Goal: Task Accomplishment & Management: Complete application form

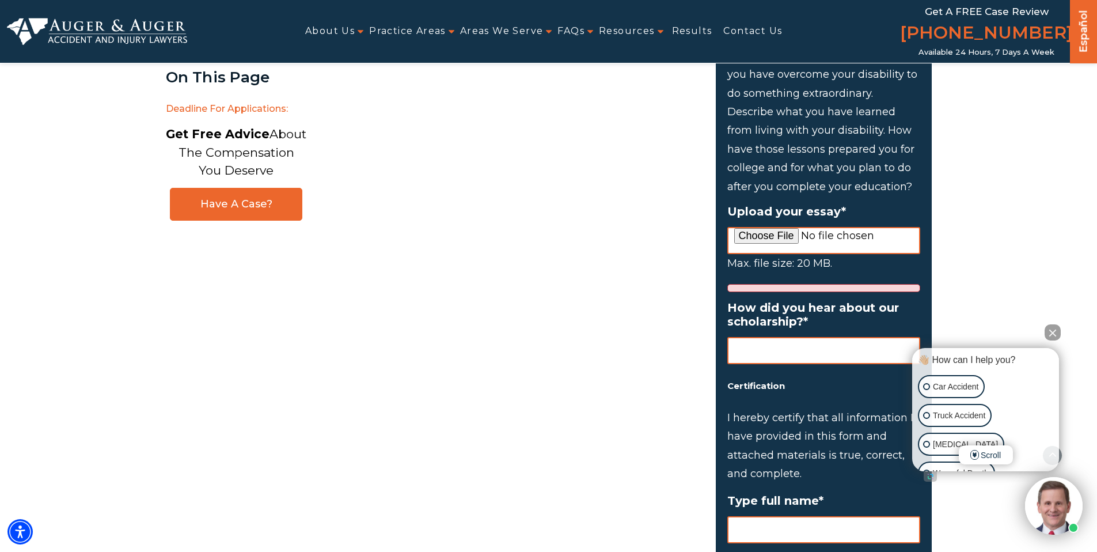
scroll to position [1348, 0]
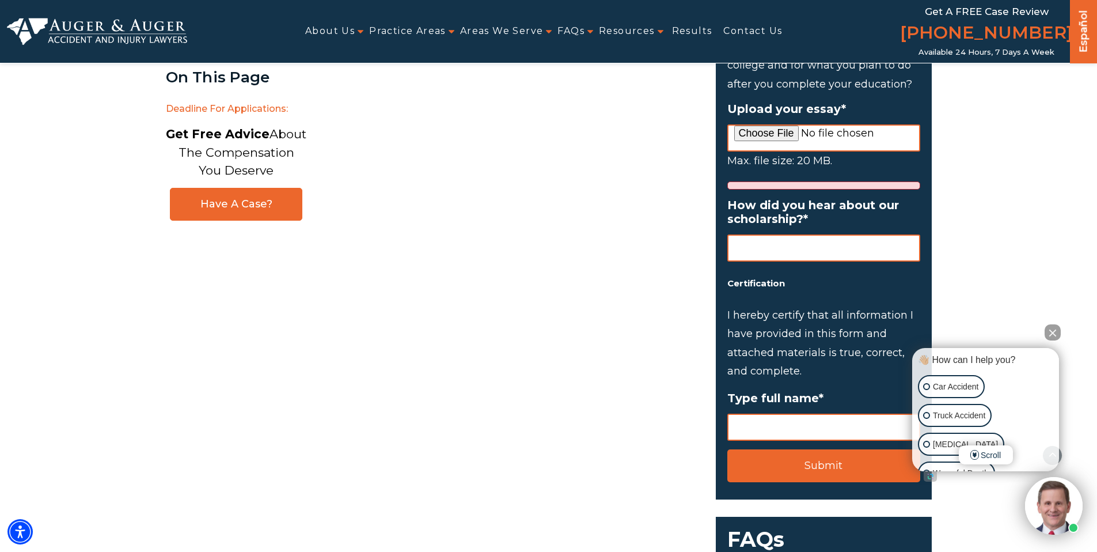
click at [1053, 328] on button "Close Intaker Chat Widget" at bounding box center [1052, 332] width 16 height 16
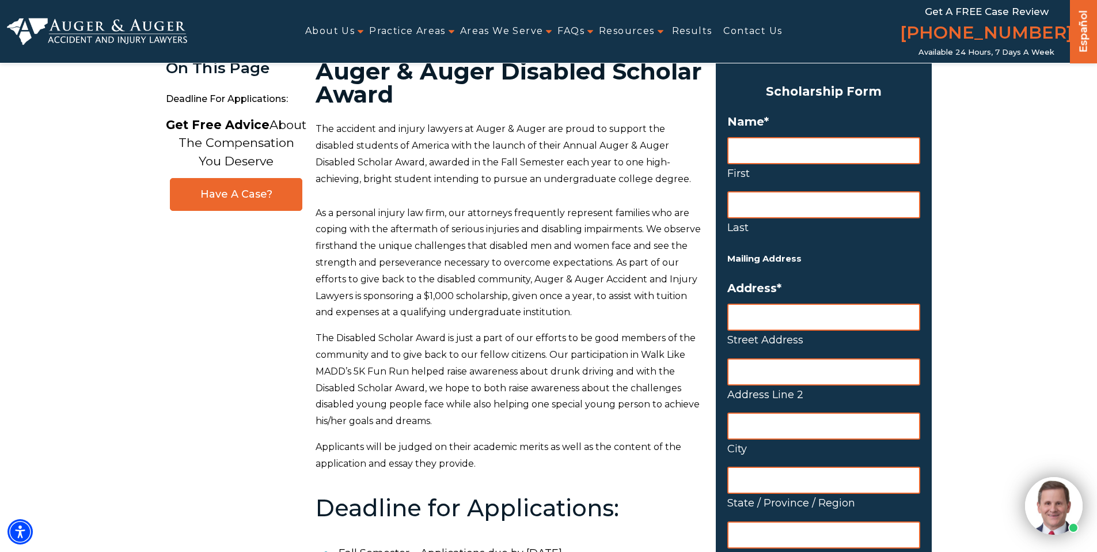
scroll to position [0, 0]
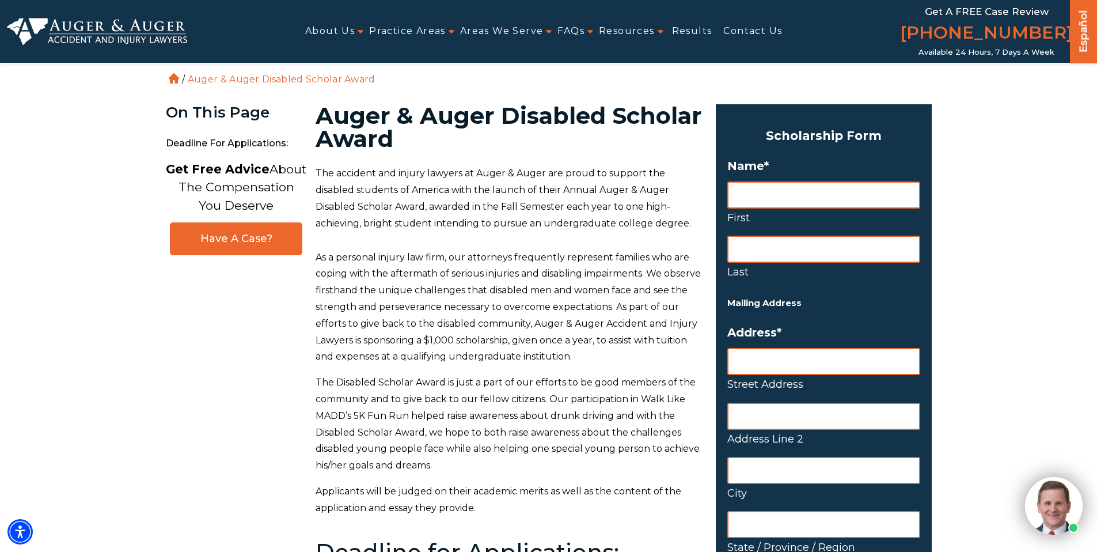
click at [763, 192] on input "First" at bounding box center [823, 194] width 193 height 27
type input "Praharsha"
type input "Iyer"
type input "400 East 33rd Street"
type input "Chicago"
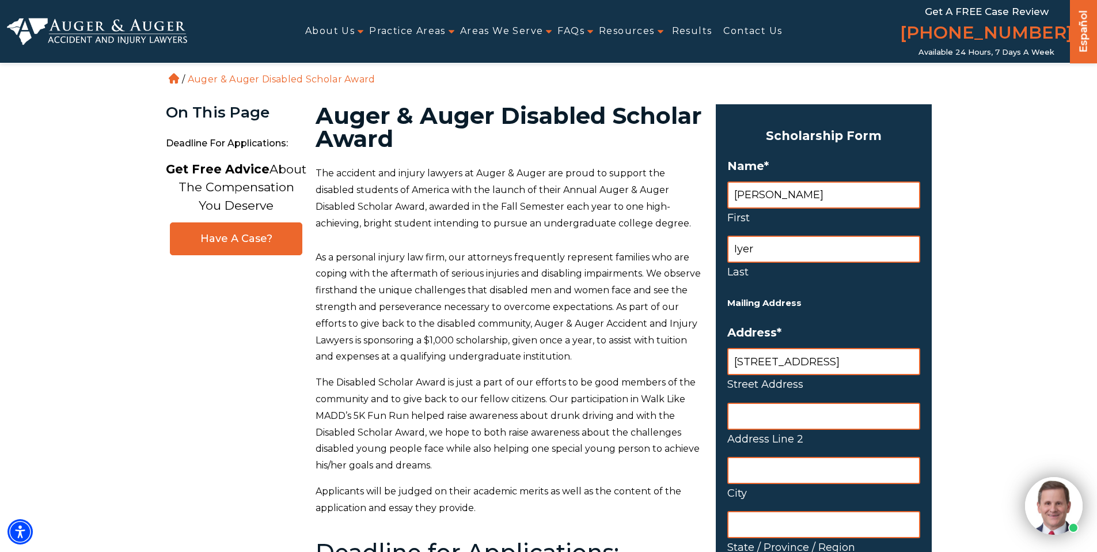
type input "IL"
type input "60616"
select select "United States"
type input "3122857790"
type input "praharsharaghavaniyer@gmail.com"
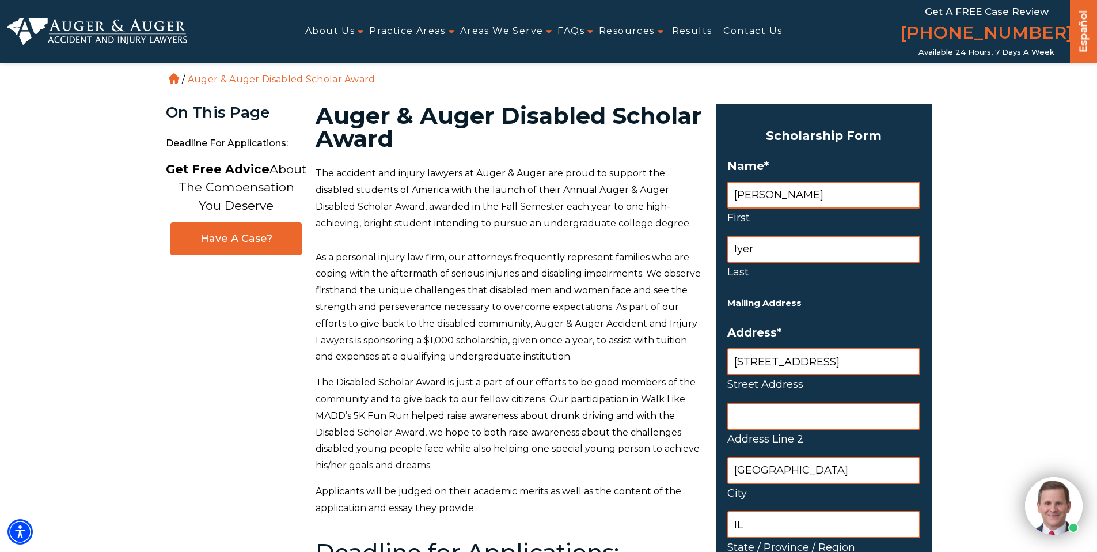
type input "(312) 285-7790"
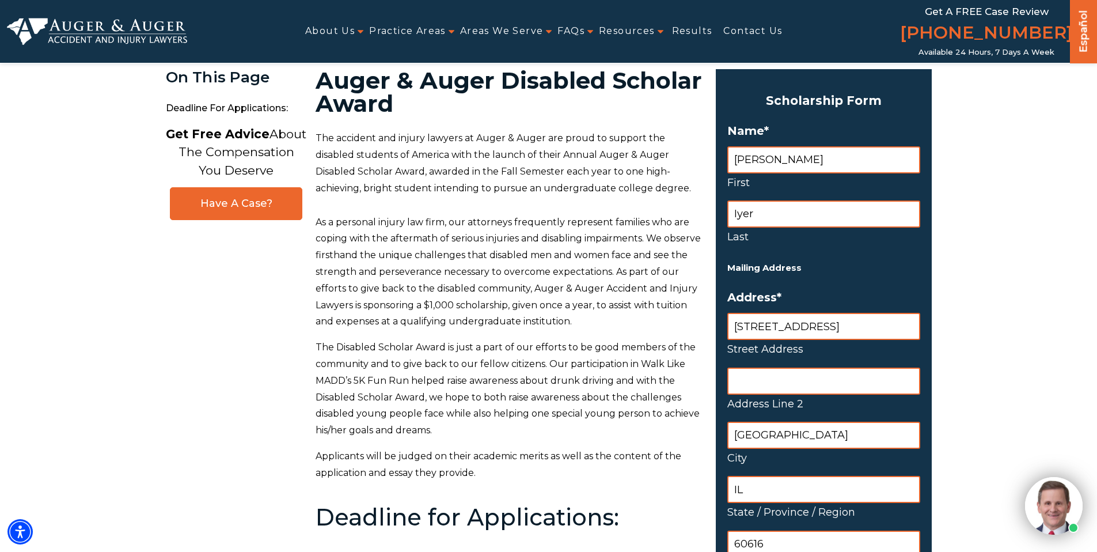
scroll to position [43, 0]
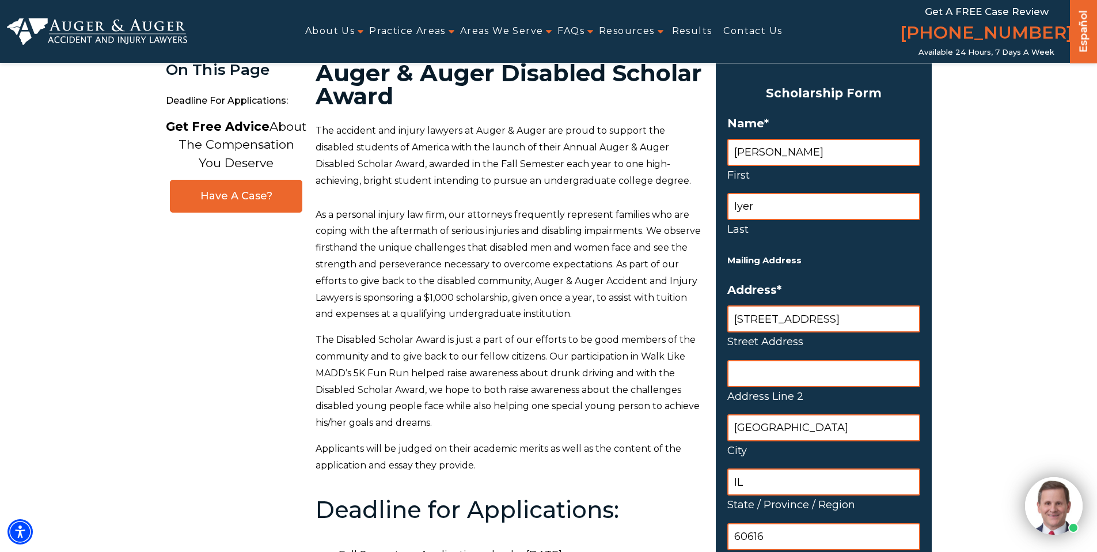
click at [803, 375] on input "Address Line 2" at bounding box center [823, 373] width 193 height 27
click at [750, 391] on label "Address Line 2" at bounding box center [823, 396] width 193 height 18
click at [750, 387] on input "Address Line 2" at bounding box center [823, 373] width 193 height 27
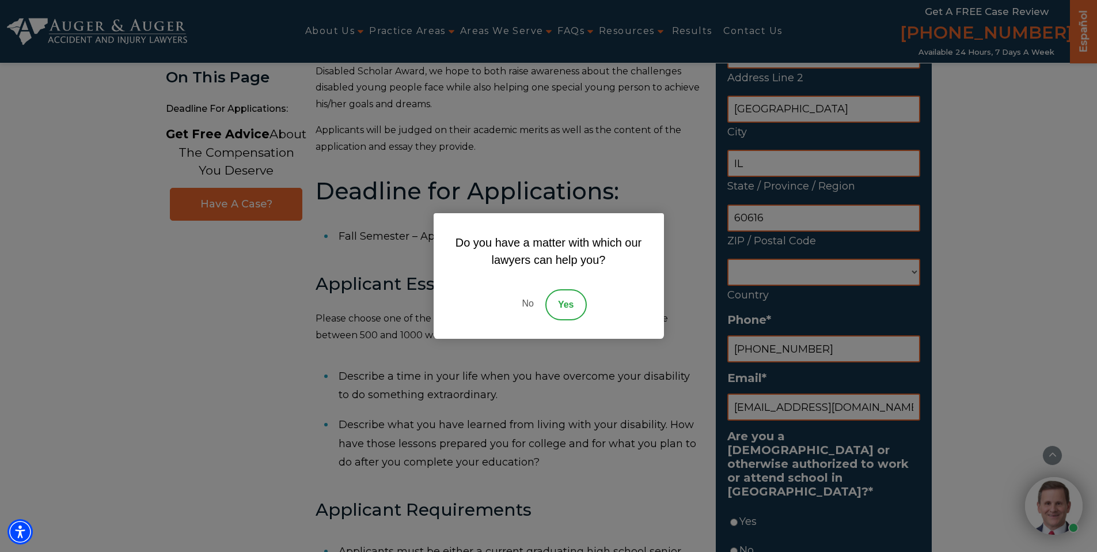
scroll to position [362, 0]
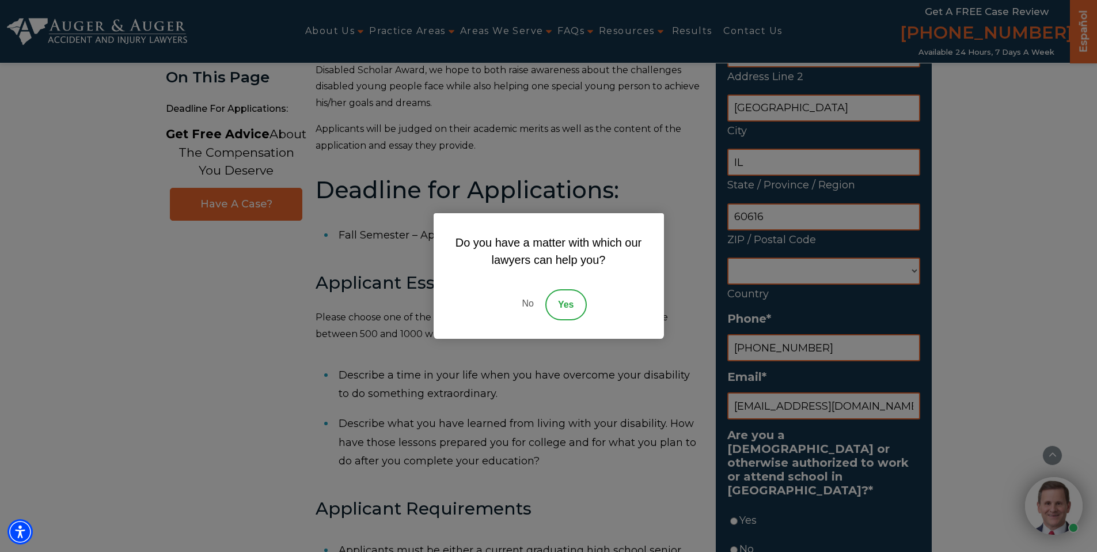
drag, startPoint x: 524, startPoint y: 313, endPoint x: 541, endPoint y: 303, distance: 19.1
click at [527, 311] on link "No" at bounding box center [527, 304] width 35 height 31
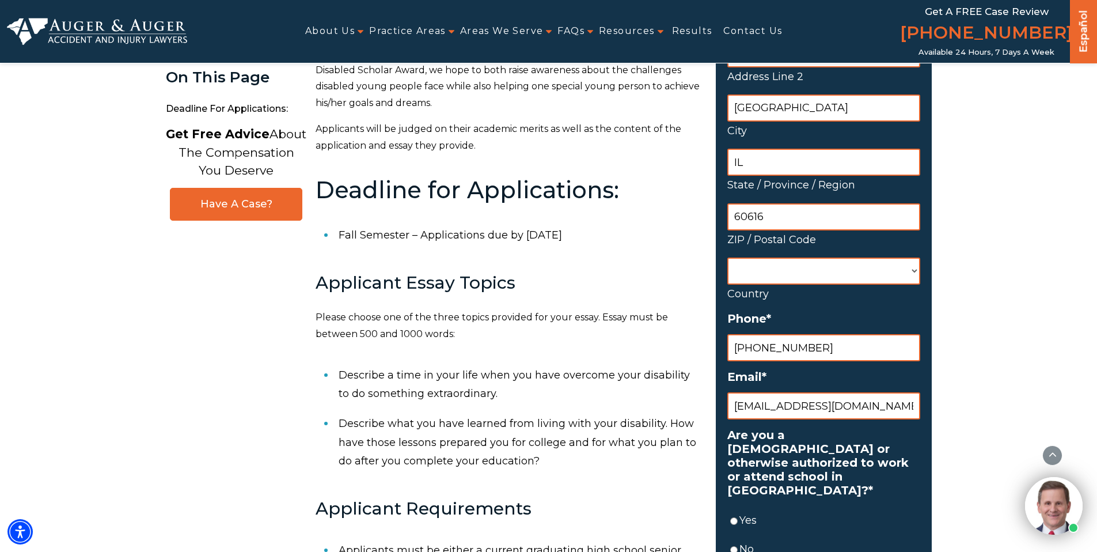
scroll to position [444, 0]
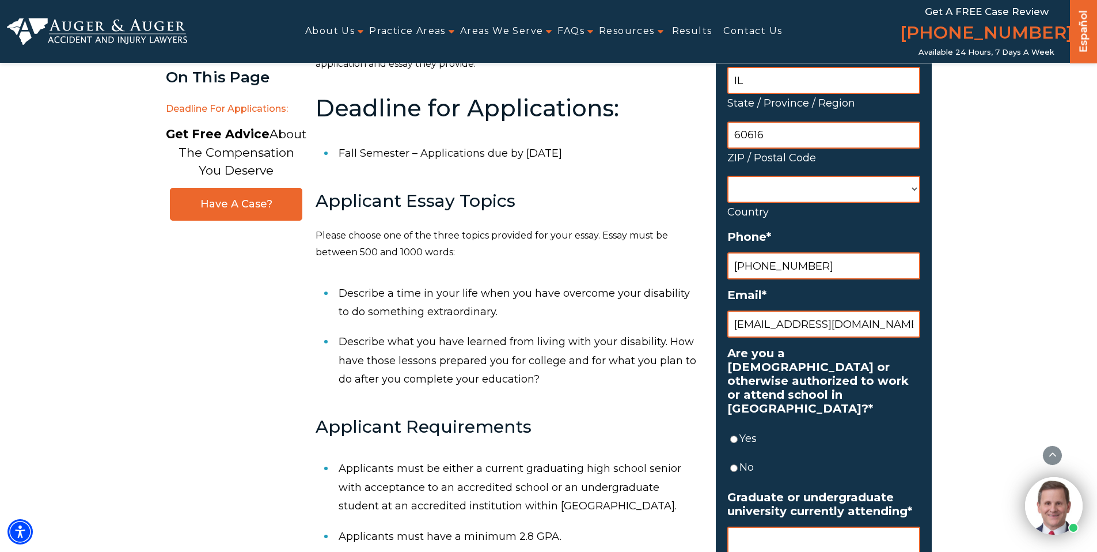
click at [777, 319] on input "praharsharaghavaniyer@gmail.com" at bounding box center [823, 323] width 193 height 27
type input "piyer6@hawk.iit.edu"
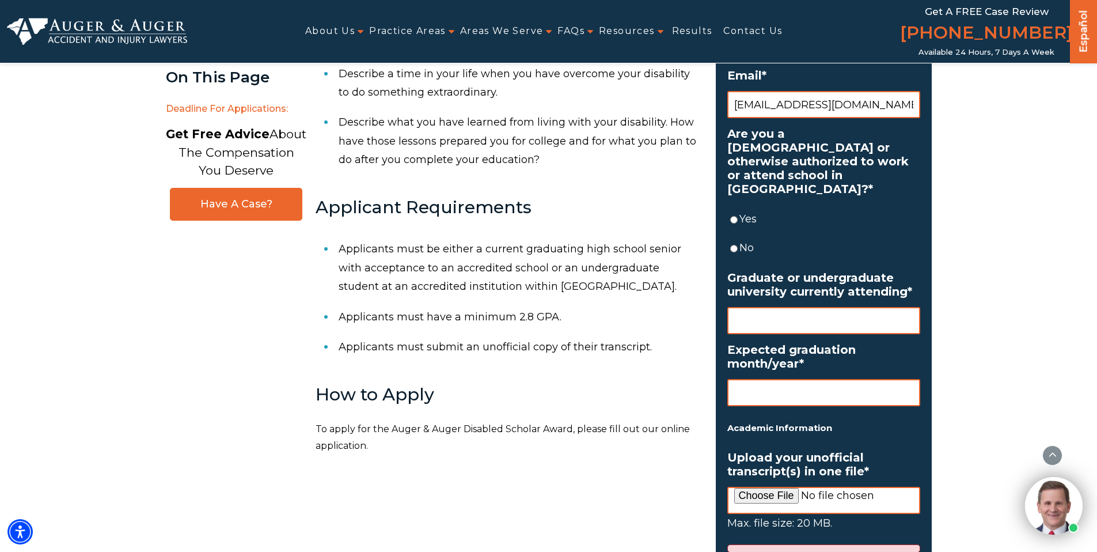
scroll to position [685, 0]
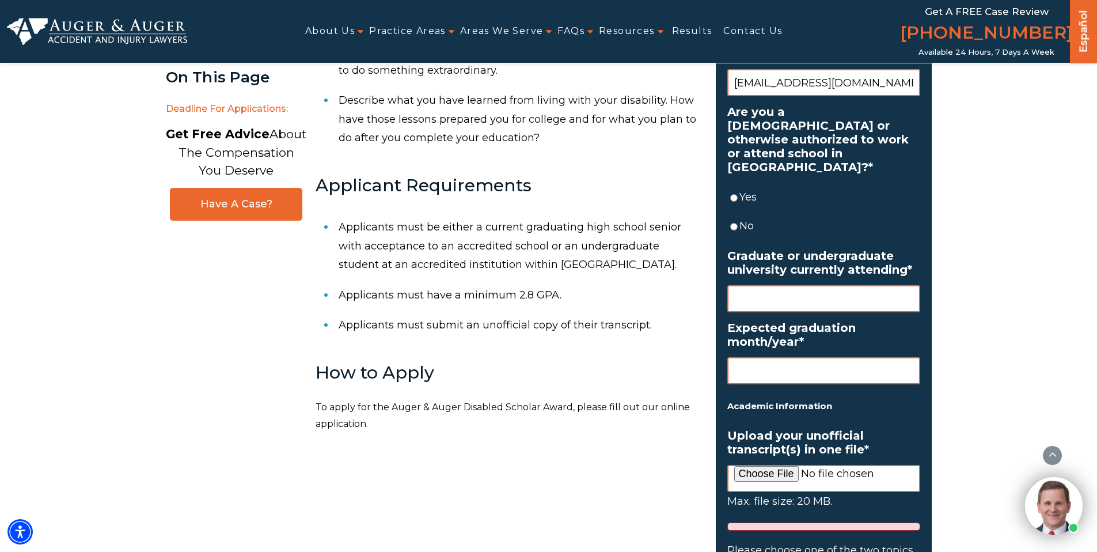
click at [737, 184] on li "Yes" at bounding box center [823, 196] width 193 height 29
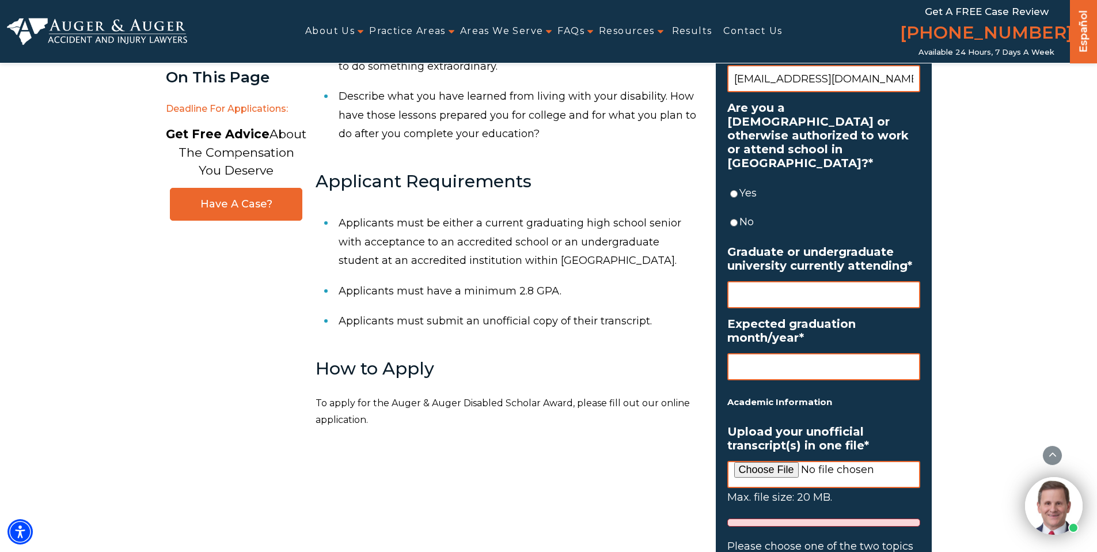
scroll to position [690, 0]
click at [735, 180] on input "Yes" at bounding box center [733, 193] width 7 height 27
radio input "true"
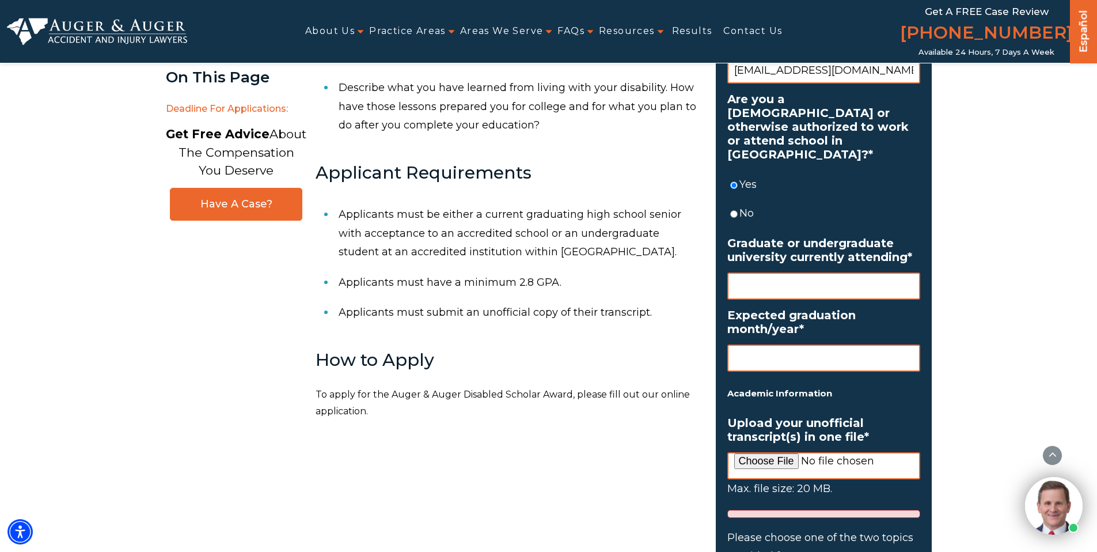
scroll to position [709, 0]
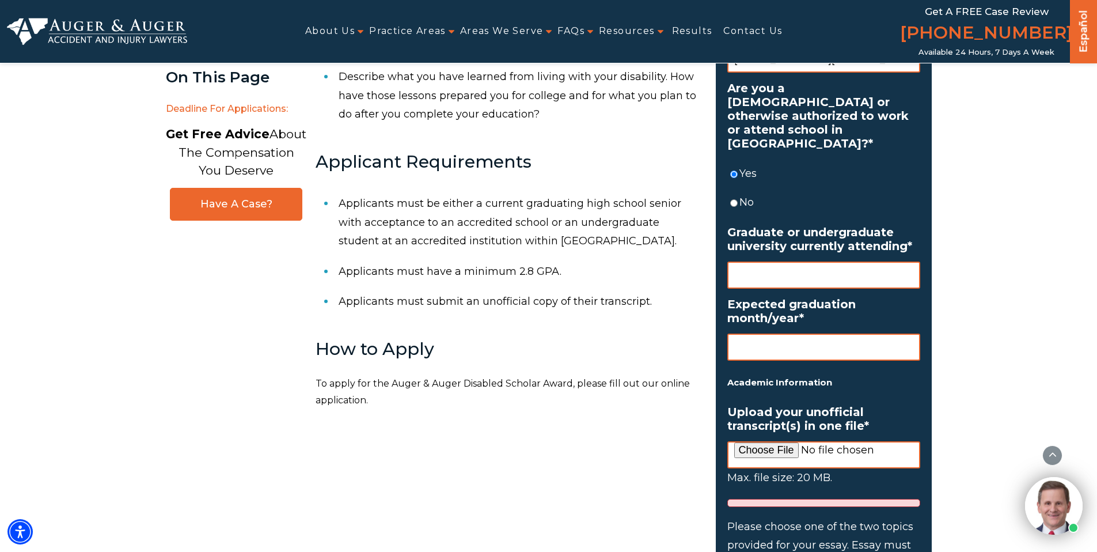
click at [820, 261] on input "Graduate or undergraduate university currently attending *" at bounding box center [823, 274] width 193 height 27
type input "Illinois Institute of Technology"
click at [805, 347] on div "Primary Sidebar" at bounding box center [823, 346] width 193 height 27
click at [806, 340] on input "Expected graduation month/year *" at bounding box center [823, 346] width 193 height 27
type input "05/26"
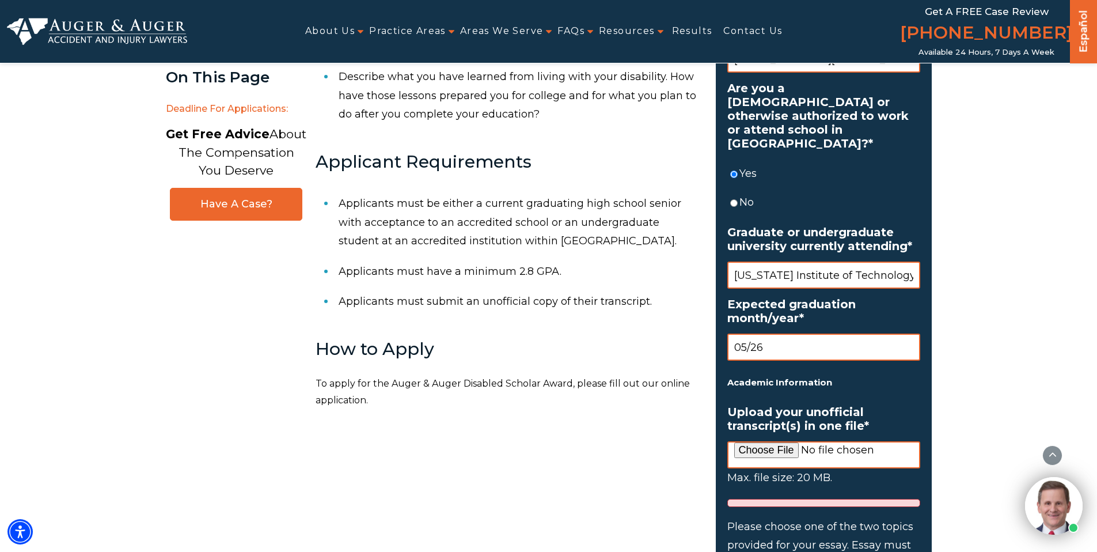
click at [829, 390] on ul "Name * Praharsha First Iyer Last Mailing Address Address * 400 East 33rd Street…" at bounding box center [823, 264] width 193 height 1629
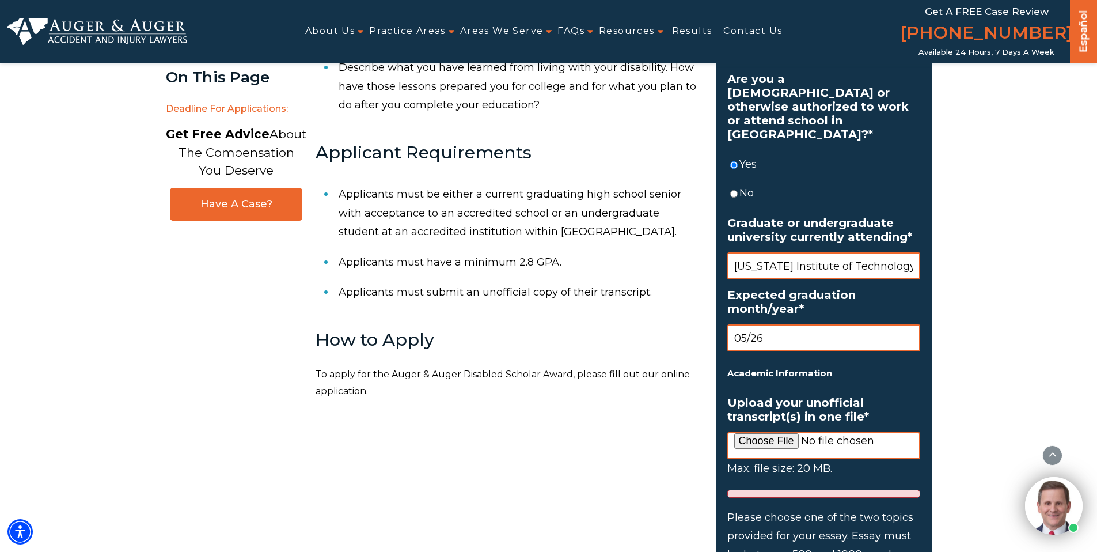
scroll to position [730, 0]
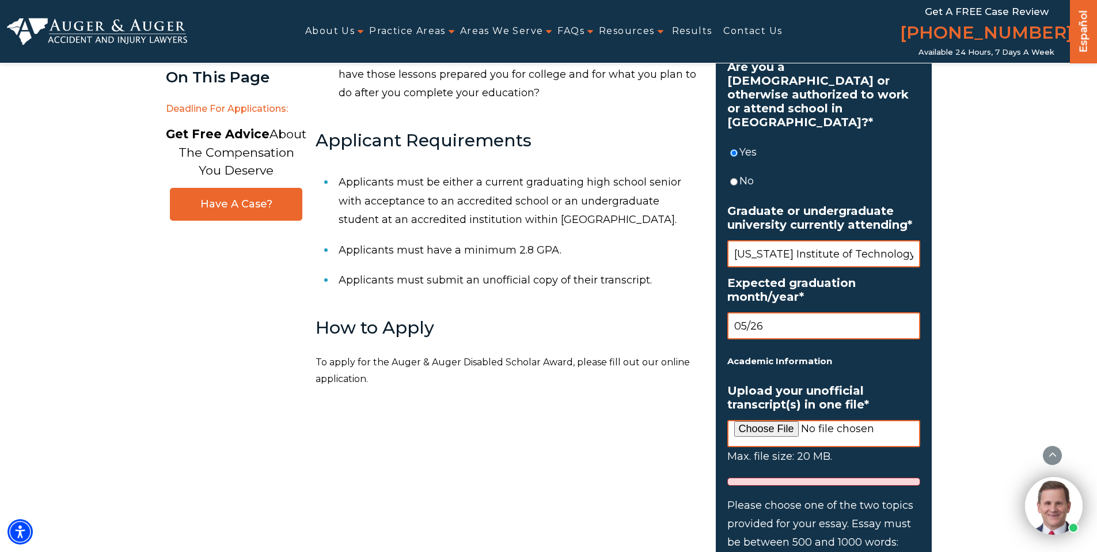
click at [768, 420] on input "Upload your unofficial transcript(s) in one file *" at bounding box center [823, 433] width 193 height 27
type input "C:\fakepath\Transcript.pdf"
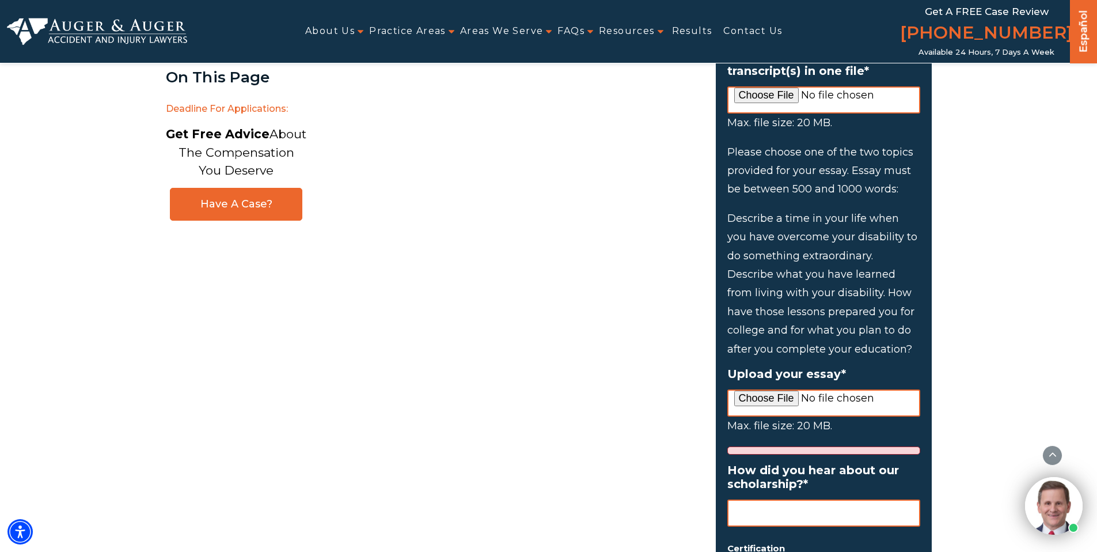
scroll to position [1061, 0]
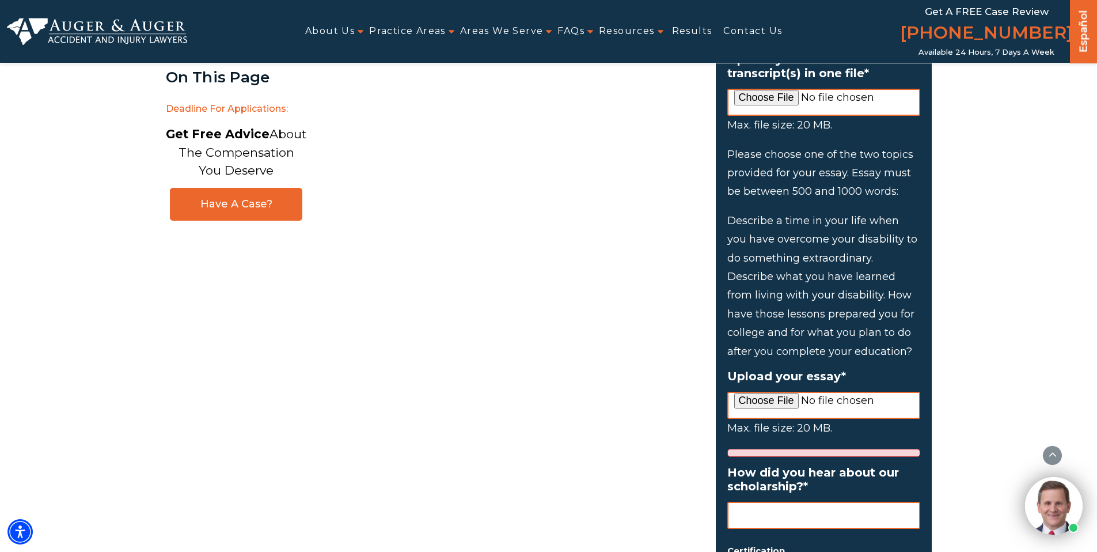
drag, startPoint x: 916, startPoint y: 334, endPoint x: 727, endPoint y: 208, distance: 227.5
click at [727, 211] on ol "Describe a time in your life when you have overcome your disability to do somet…" at bounding box center [823, 285] width 193 height 149
copy ol "Describe a time in your life when you have overcome your disability to do somet…"
click at [459, 340] on main "Auger & Auger Disabled Scholar Award The accident and injury lawyers at Auger &…" at bounding box center [434, 514] width 536 height 2942
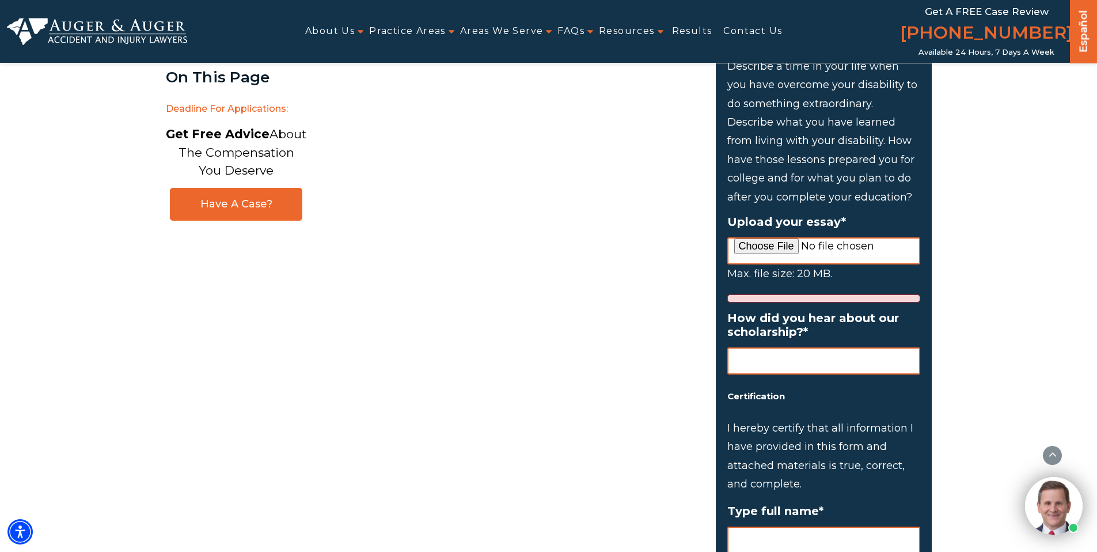
scroll to position [1231, 0]
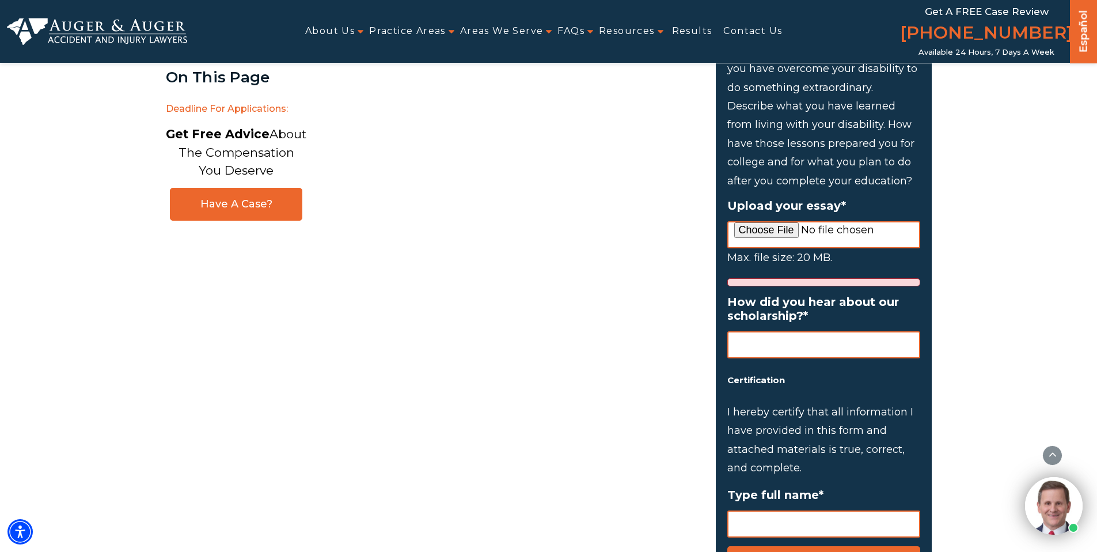
click at [736, 339] on input "How did you hear about our scholarship? *" at bounding box center [823, 344] width 193 height 27
type input "C"
type input "s"
click at [733, 332] on input "Scholarship" at bounding box center [823, 344] width 193 height 27
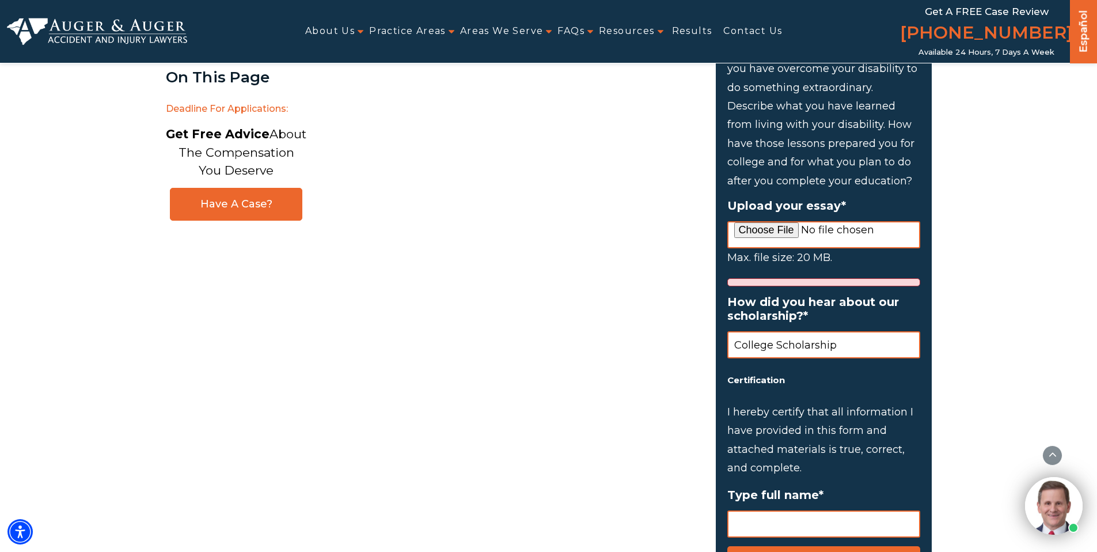
click at [856, 331] on input "College Scholarship" at bounding box center [823, 344] width 193 height 27
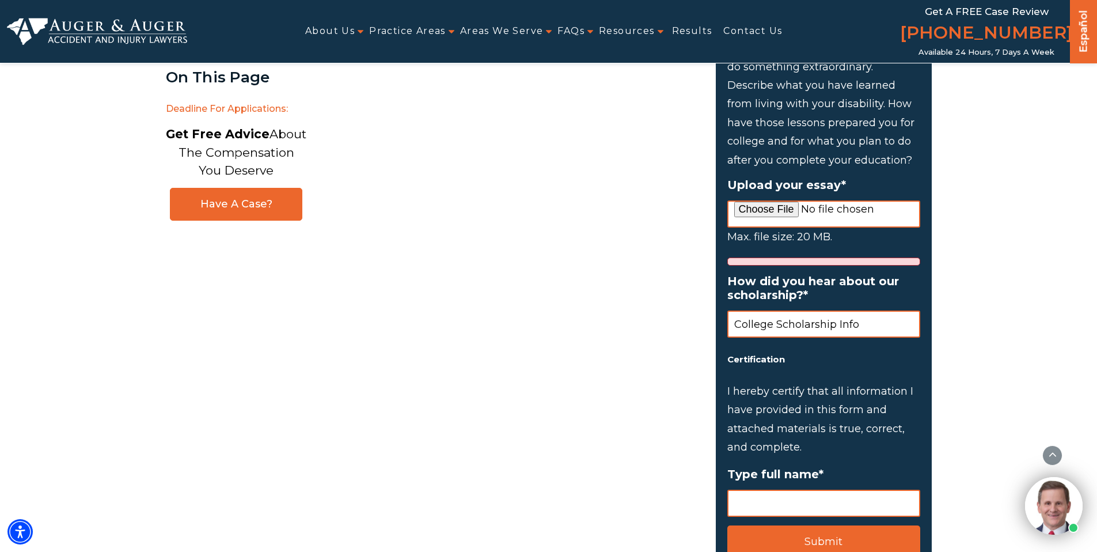
scroll to position [1274, 0]
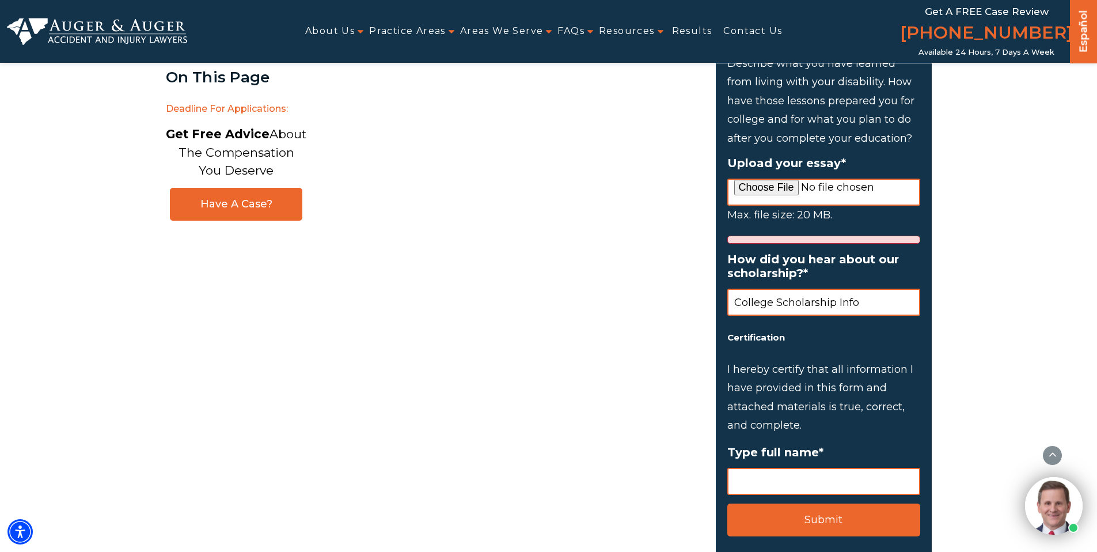
type input "College Scholarship Info"
click at [774, 467] on input "Type full name *" at bounding box center [823, 480] width 193 height 27
type input "Praharsha Raghavan Iyer"
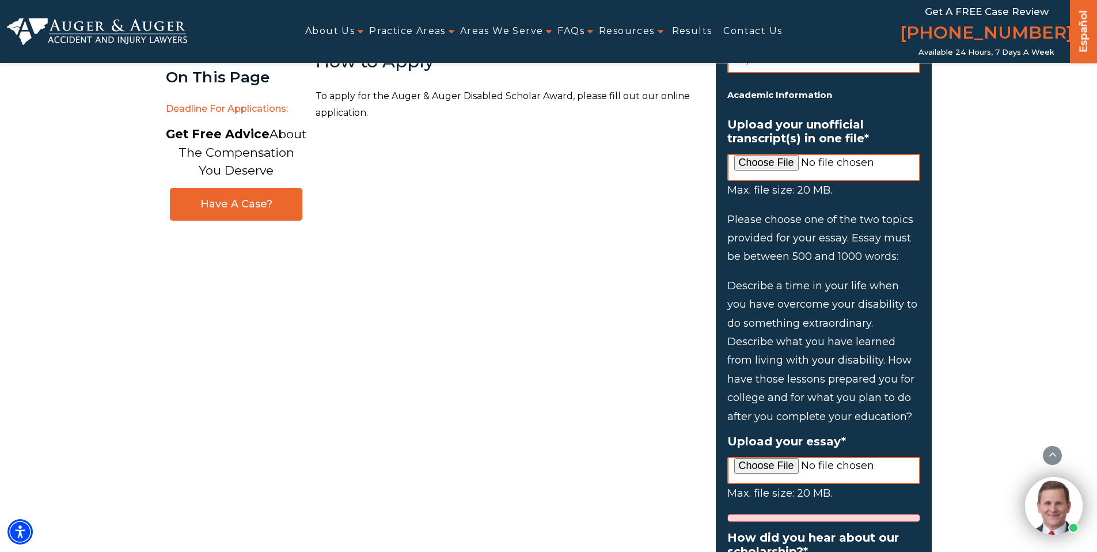
scroll to position [1052, 0]
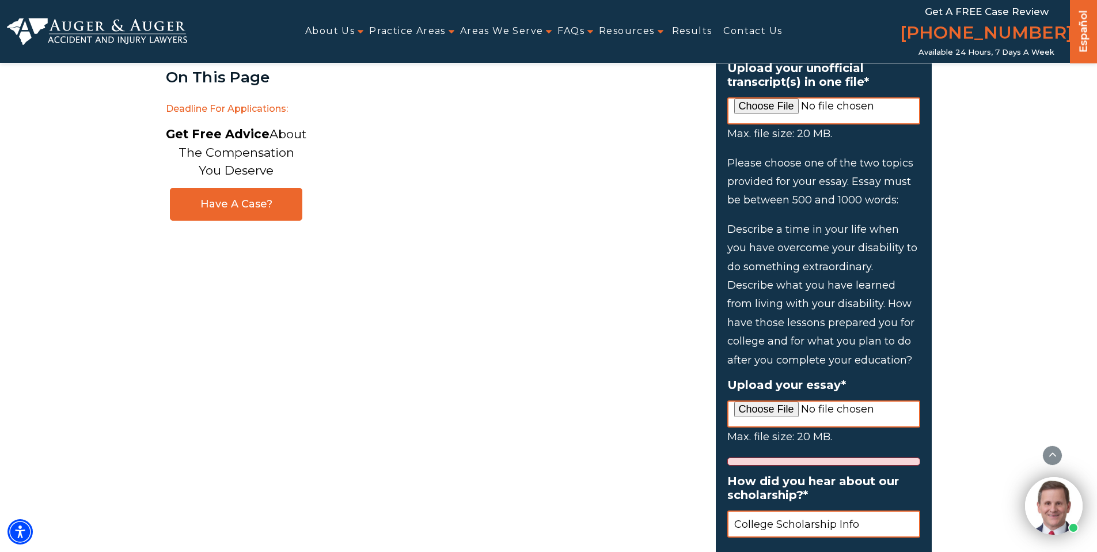
click at [766, 400] on input "Upload your essay *" at bounding box center [823, 413] width 193 height 27
type input "C:\fakepath\essay.pdf"
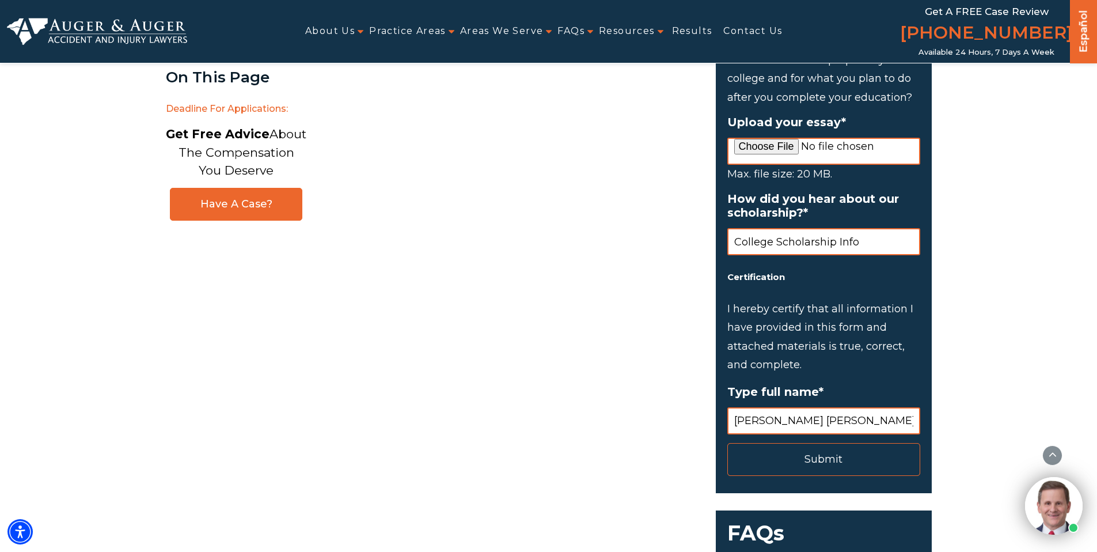
scroll to position [1340, 0]
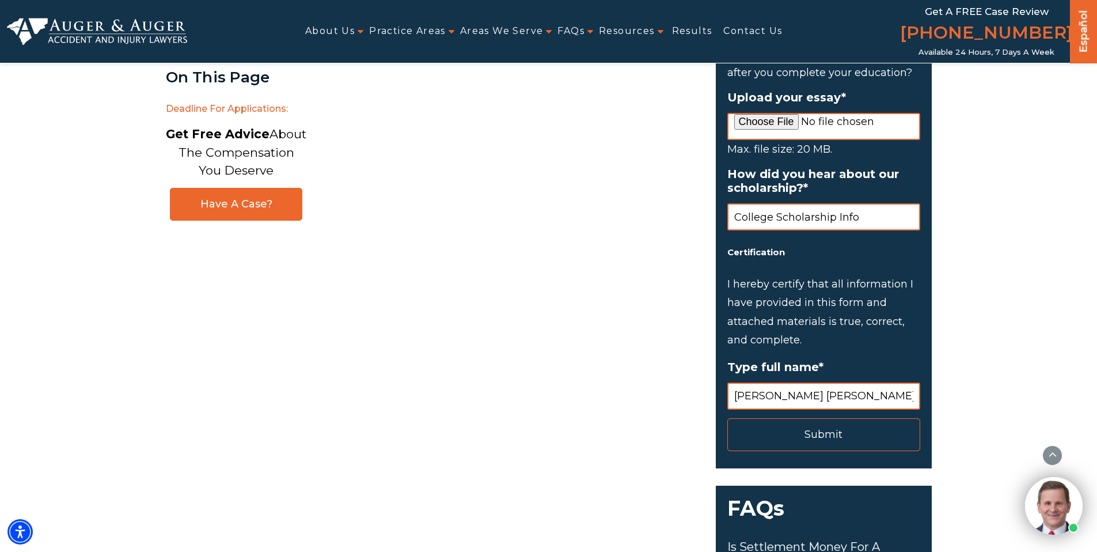
click at [809, 418] on input "Submit" at bounding box center [823, 434] width 193 height 33
